Goal: Task Accomplishment & Management: Complete application form

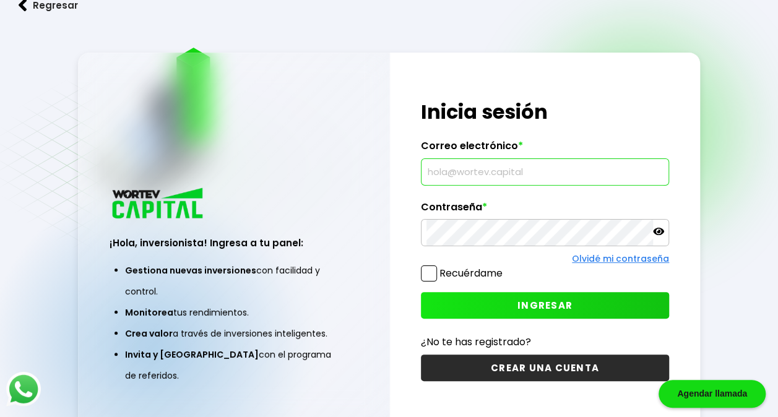
type input "[EMAIL_ADDRESS][DOMAIN_NAME]"
click at [546, 304] on span "INGRESAR" at bounding box center [544, 305] width 55 height 13
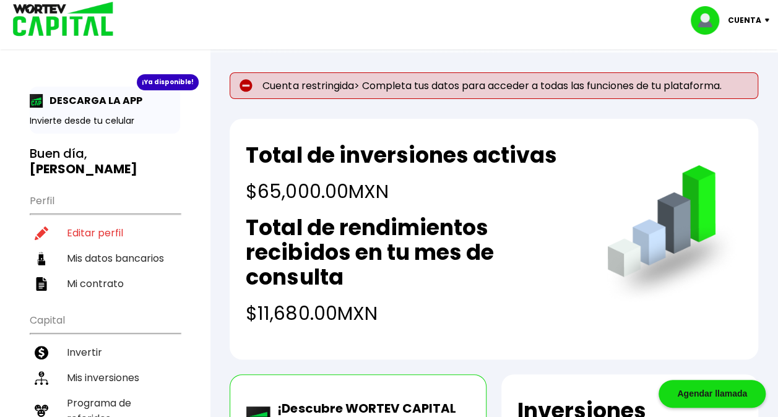
click at [315, 85] on p "Cuenta restringida> Completa tus datos para acceder a todas las funciones de tu…" at bounding box center [494, 85] width 528 height 27
click at [370, 82] on p "Cuenta restringida> Completa tus datos para acceder a todas las funciones de tu…" at bounding box center [494, 85] width 528 height 27
click at [733, 22] on p "Cuenta" at bounding box center [744, 20] width 33 height 19
drag, startPoint x: 733, startPoint y: 22, endPoint x: 710, endPoint y: 58, distance: 43.1
click at [710, 58] on link "Editar perfil" at bounding box center [731, 57] width 48 height 13
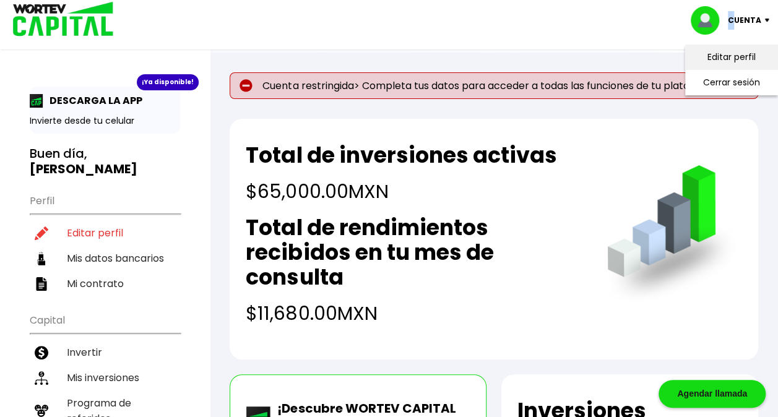
select select "Hombre"
select select "Licenciatura"
select select "MX"
select select "BBVA Bancomer"
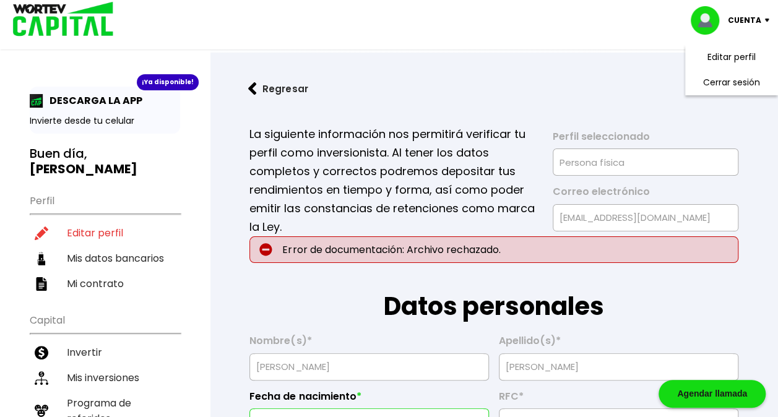
click at [443, 263] on h1 "Datos personales" at bounding box center [493, 294] width 489 height 62
click at [747, 30] on div "Cuenta" at bounding box center [733, 20] width 87 height 28
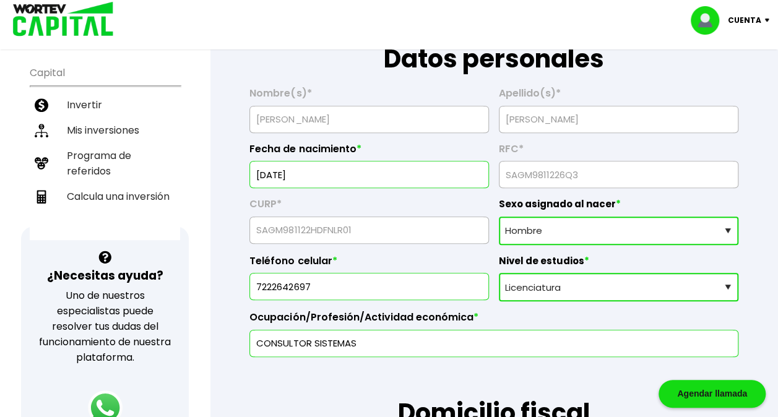
scroll to position [309, 0]
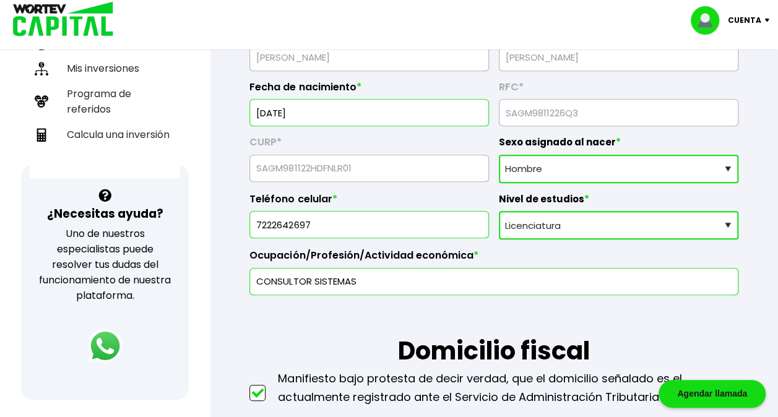
click at [557, 171] on select "Sexo asignado al nacer Hombre Mujer Prefiero no contestar" at bounding box center [618, 169] width 239 height 28
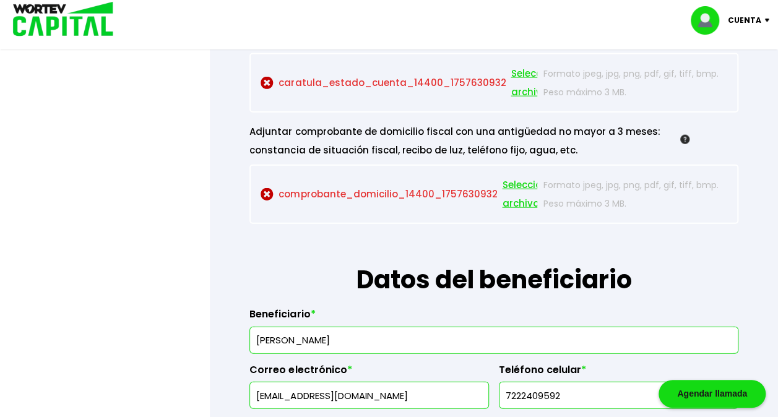
scroll to position [1368, 0]
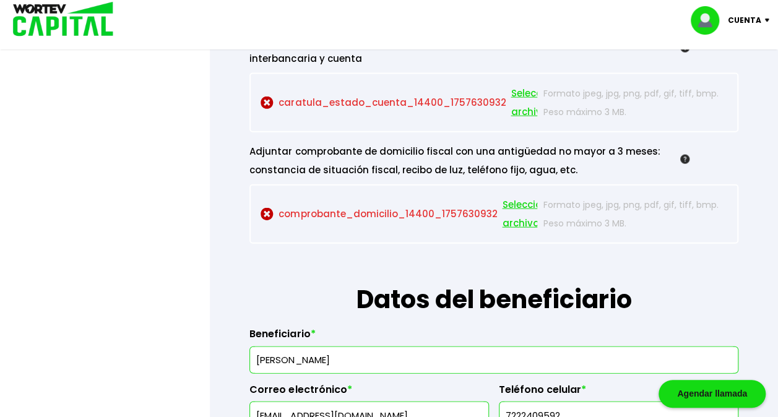
click at [387, 215] on p "comprobante_domicilio_14400_1757630932 Seleccionar archivo" at bounding box center [398, 213] width 276 height 37
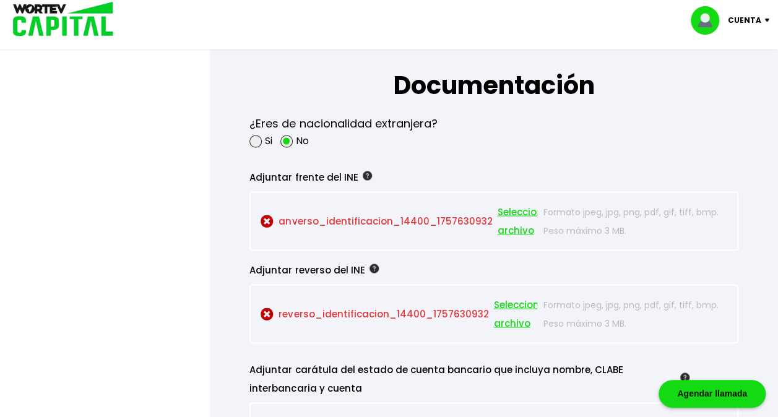
scroll to position [1059, 0]
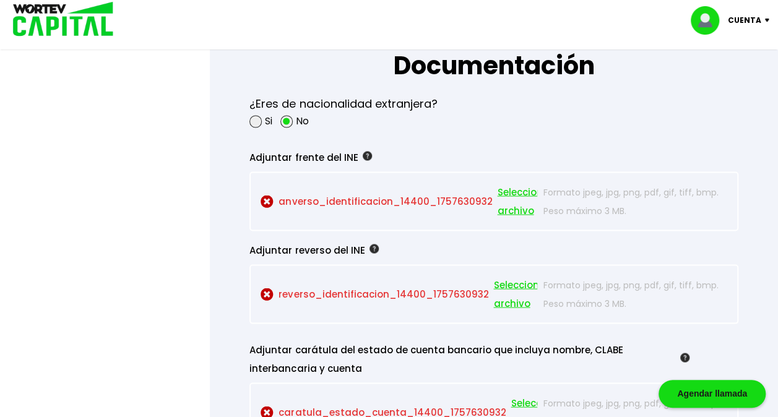
click at [472, 198] on p "anverso_identificacion_14400_1757630932 Seleccionar archivo" at bounding box center [398, 200] width 276 height 37
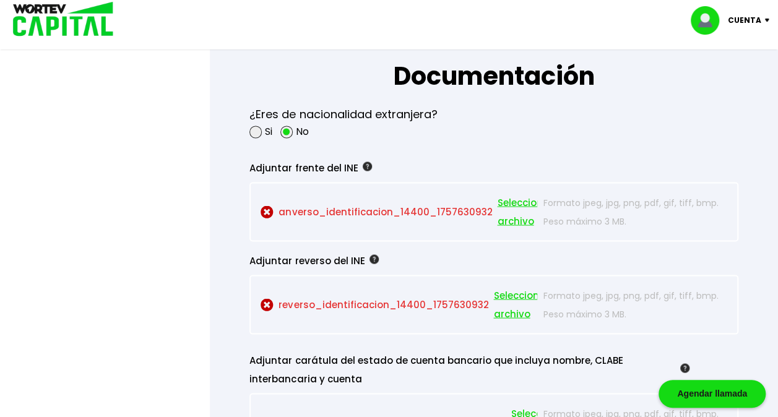
scroll to position [997, 0]
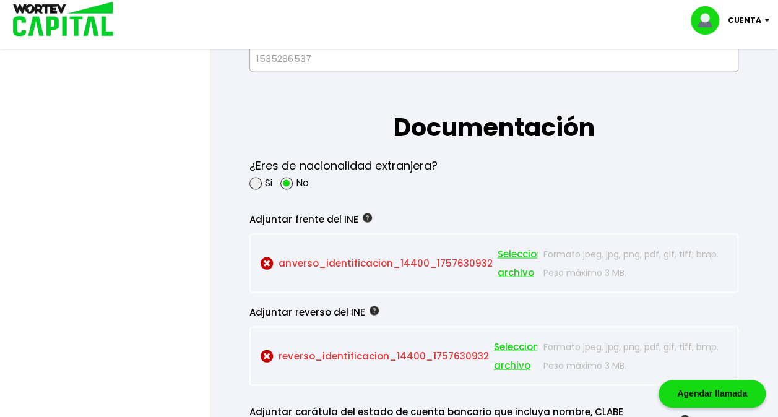
click at [510, 257] on span "Seleccionar archivo" at bounding box center [525, 262] width 56 height 37
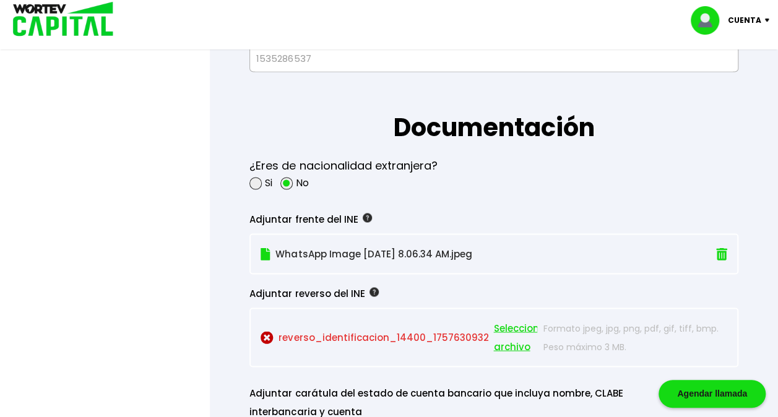
click at [499, 324] on span "Seleccionar archivo" at bounding box center [521, 337] width 56 height 37
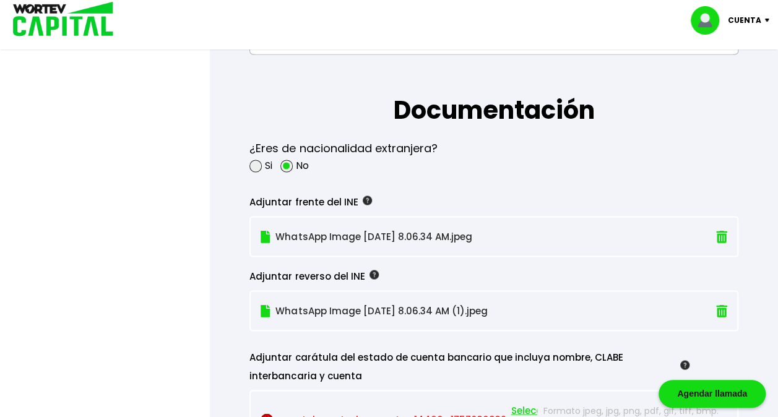
scroll to position [1121, 0]
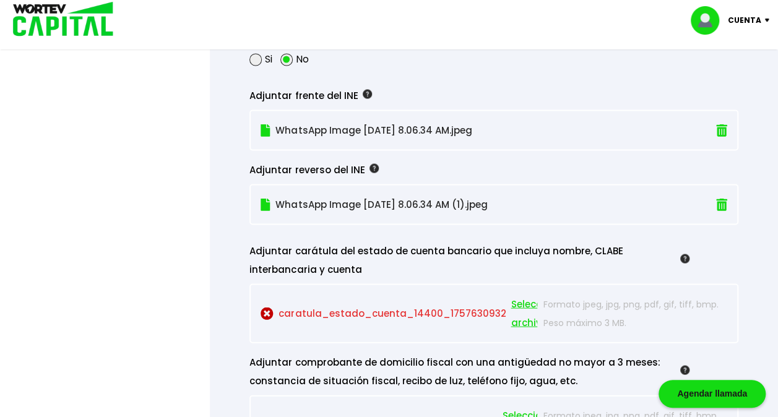
click at [528, 318] on span "Seleccionar archivo" at bounding box center [538, 312] width 56 height 37
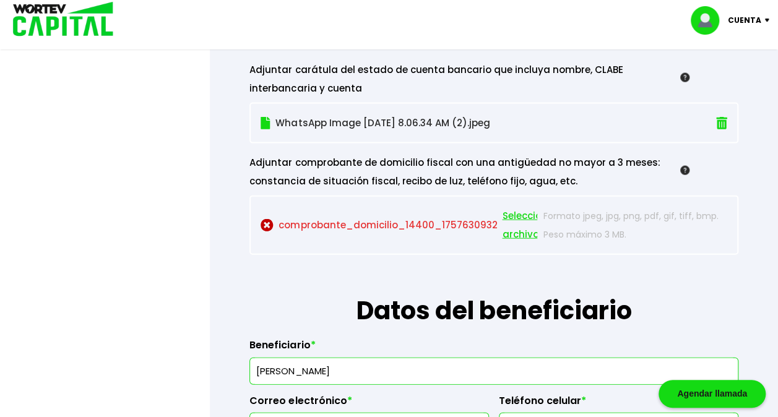
scroll to position [1307, 0]
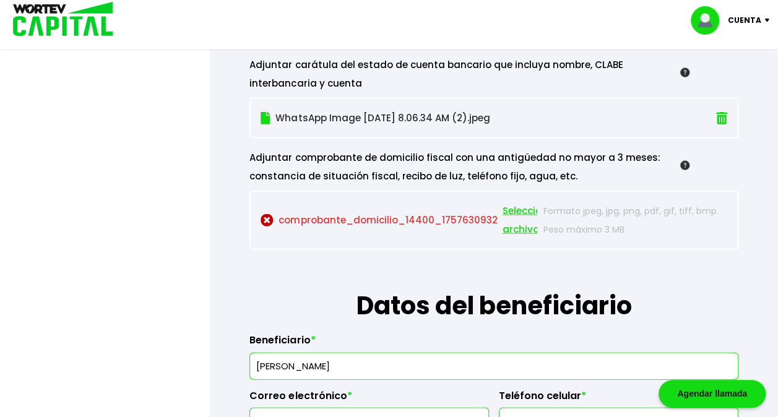
click at [512, 224] on span "Seleccionar archivo" at bounding box center [530, 220] width 56 height 37
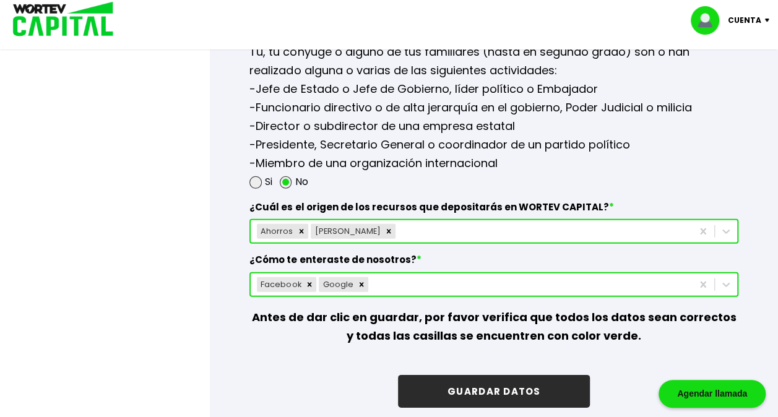
scroll to position [1863, 0]
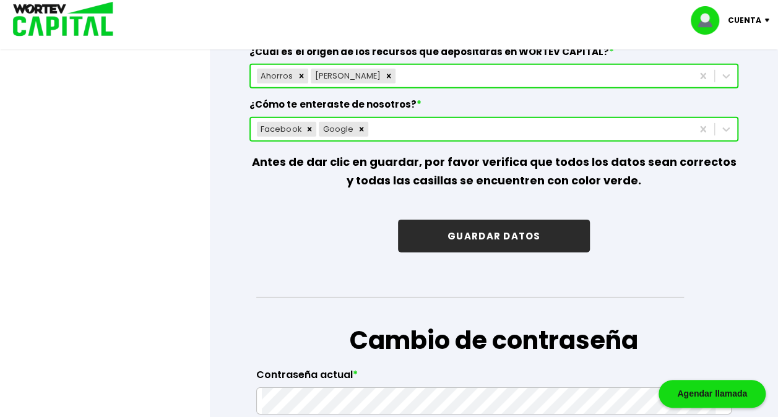
click at [504, 240] on button "GUARDAR DATOS" at bounding box center [494, 236] width 192 height 33
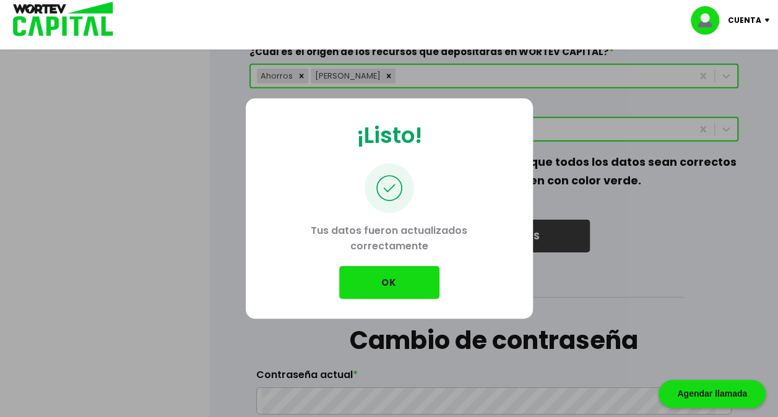
click at [416, 293] on button "OK" at bounding box center [389, 282] width 100 height 33
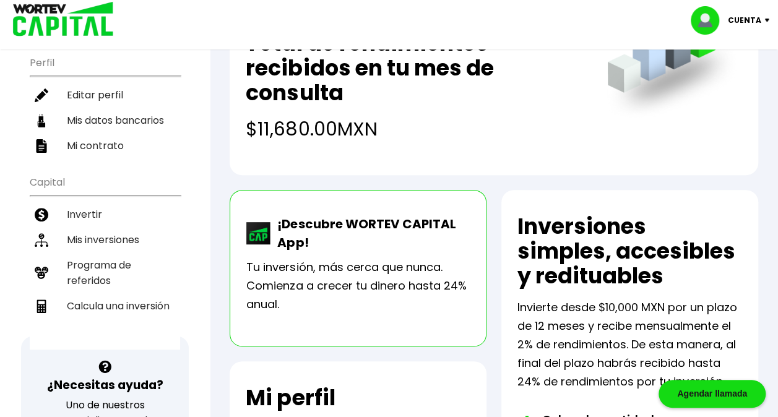
scroll to position [186, 0]
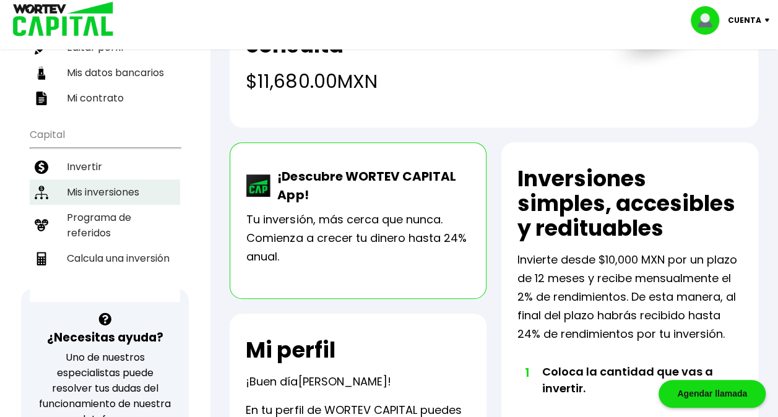
click at [111, 179] on li "Mis inversiones" at bounding box center [105, 191] width 150 height 25
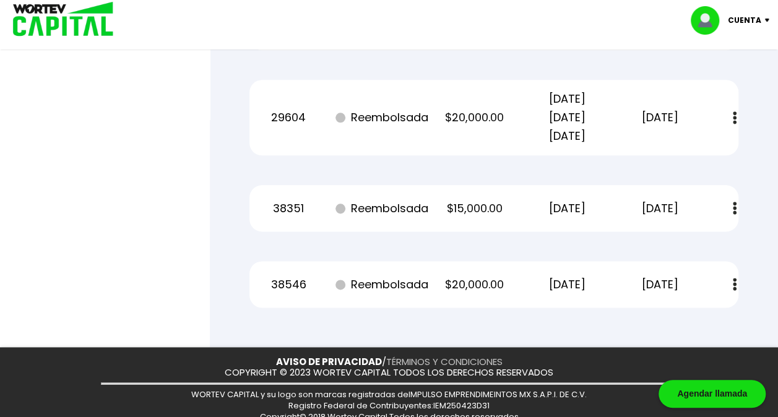
scroll to position [689, 0]
